Goal: Transaction & Acquisition: Book appointment/travel/reservation

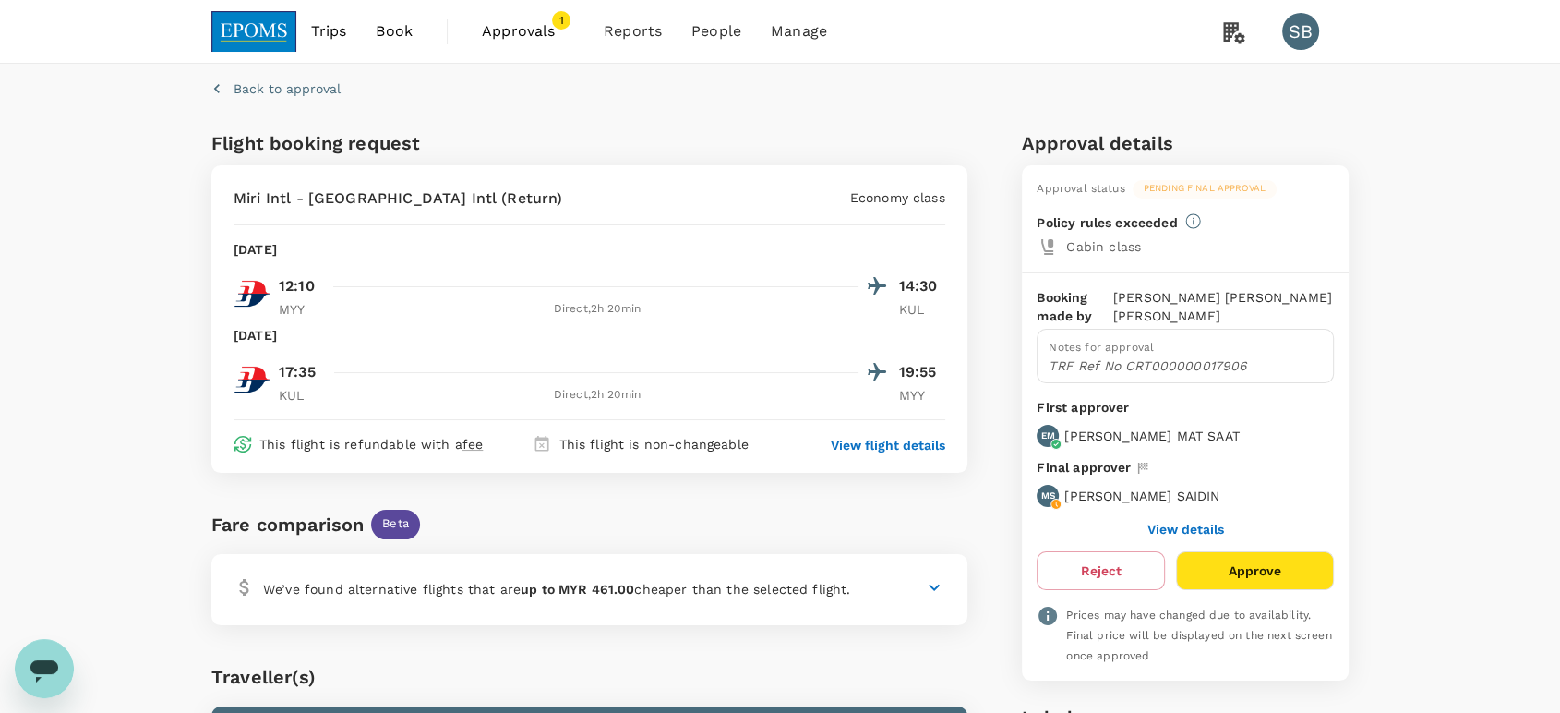
click at [244, 30] on img at bounding box center [253, 31] width 85 height 41
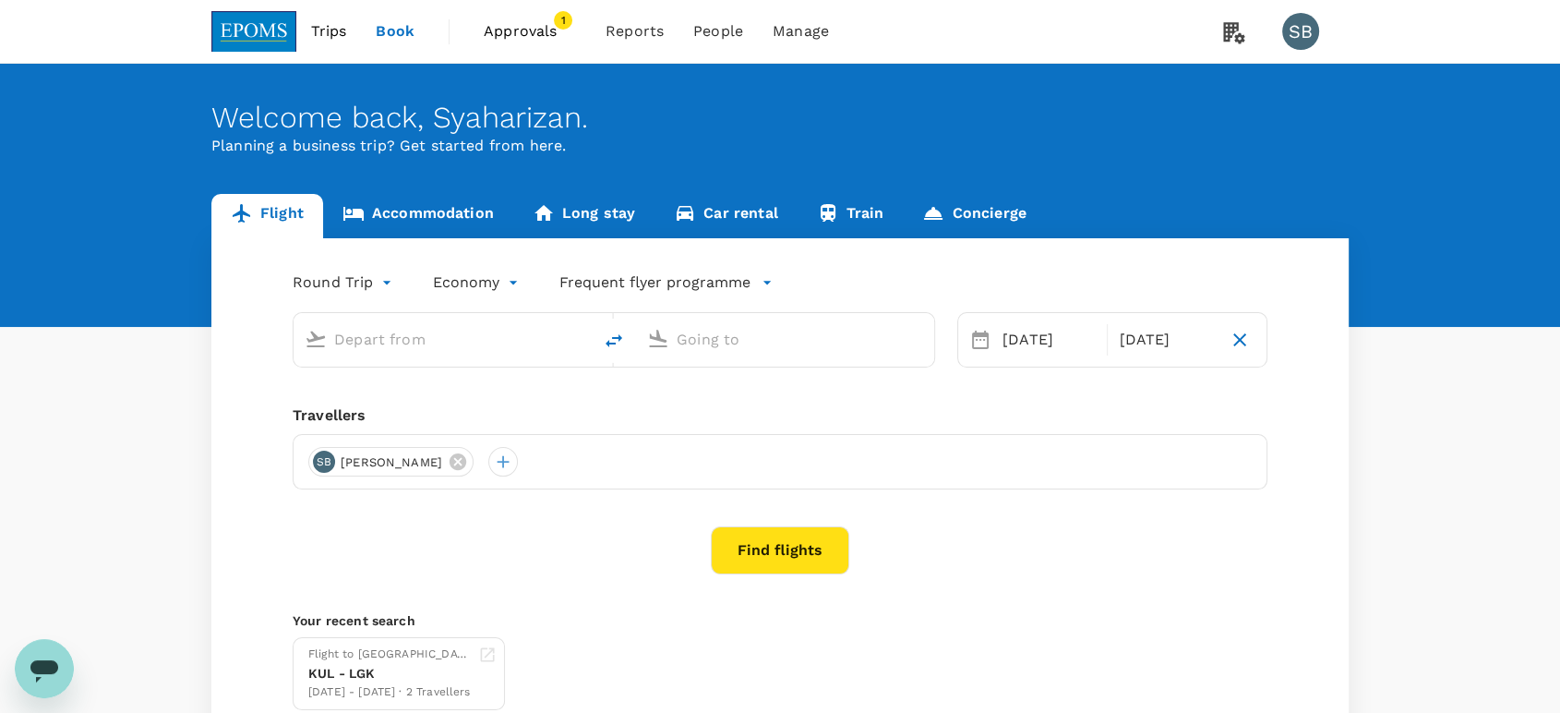
type input "Kuala Lumpur Intl ([GEOGRAPHIC_DATA])"
type input "Langkawi Intl (LGK)"
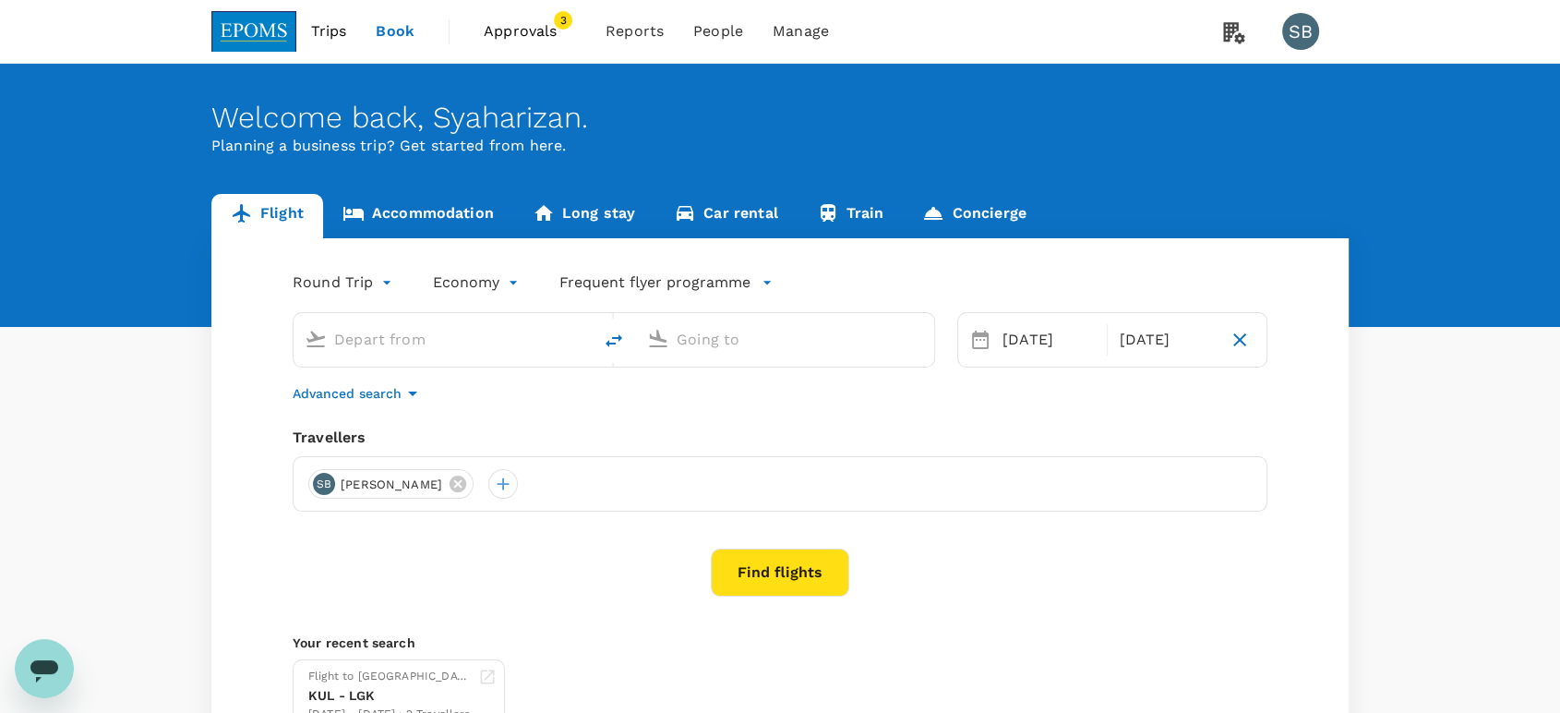
type input "Kuala Lumpur Intl ([GEOGRAPHIC_DATA])"
type input "Langkawi Intl (LGK)"
click at [543, 42] on span "Approvals 3" at bounding box center [530, 32] width 92 height 30
